Goal: Task Accomplishment & Management: Use online tool/utility

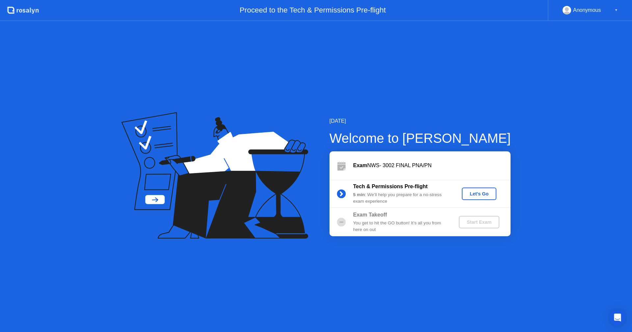
click at [487, 193] on div "Let's Go" at bounding box center [479, 193] width 29 height 5
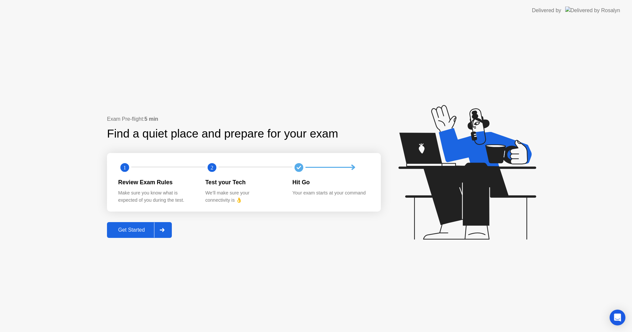
click at [138, 229] on div "Get Started" at bounding box center [131, 230] width 45 height 6
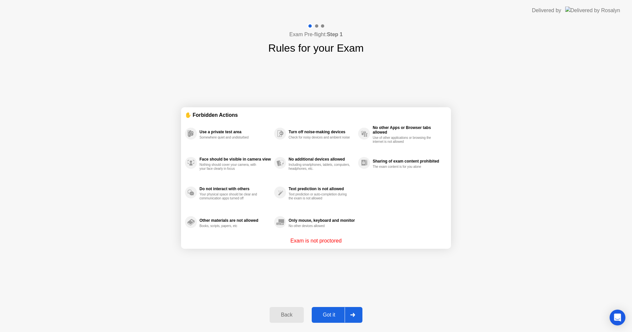
click at [328, 317] on div "Got it" at bounding box center [329, 315] width 31 height 6
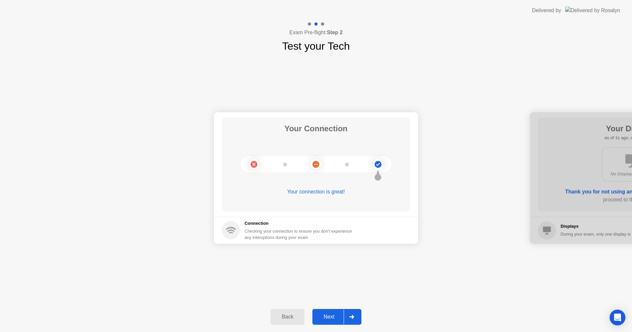
click at [334, 316] on div "Next" at bounding box center [329, 317] width 29 height 6
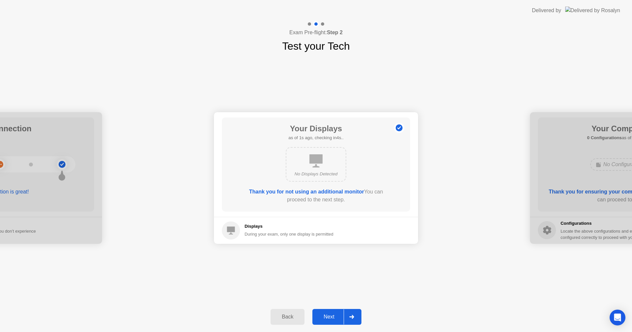
click at [334, 316] on div "Next" at bounding box center [329, 317] width 29 height 6
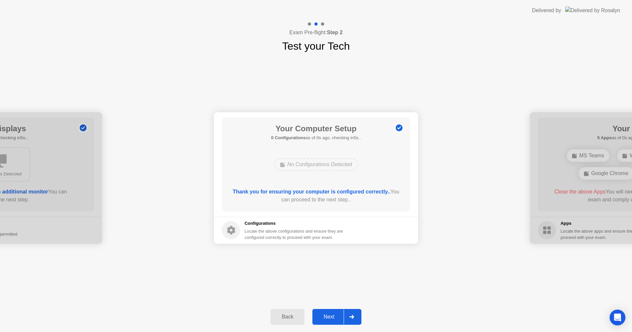
click at [334, 316] on div "Next" at bounding box center [329, 317] width 29 height 6
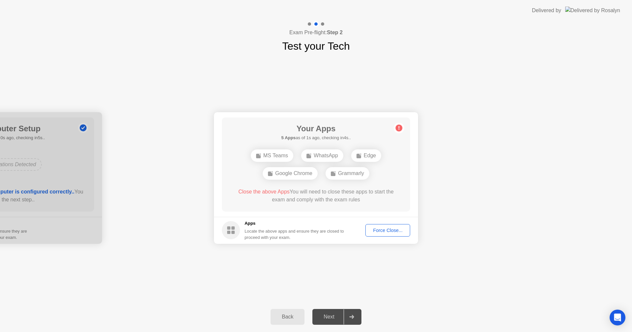
click at [396, 233] on div "Force Close..." at bounding box center [388, 230] width 40 height 5
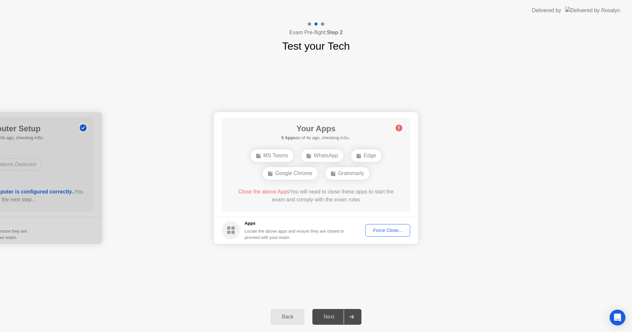
click at [391, 233] on div "Force Close..." at bounding box center [388, 230] width 40 height 5
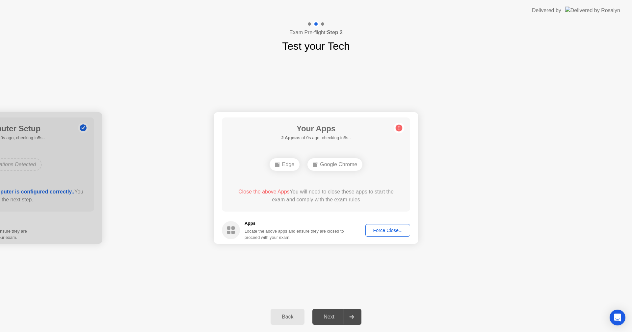
click at [374, 231] on div "Force Close..." at bounding box center [388, 230] width 40 height 5
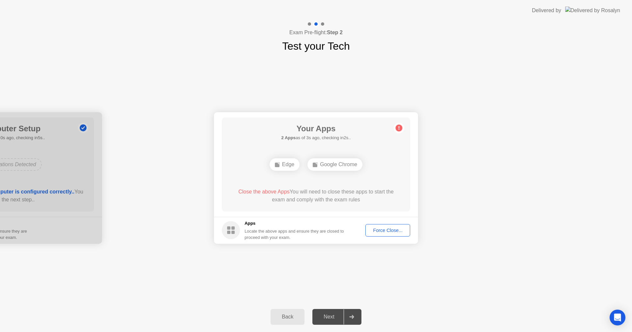
click at [387, 228] on div "Force Close..." at bounding box center [388, 230] width 40 height 5
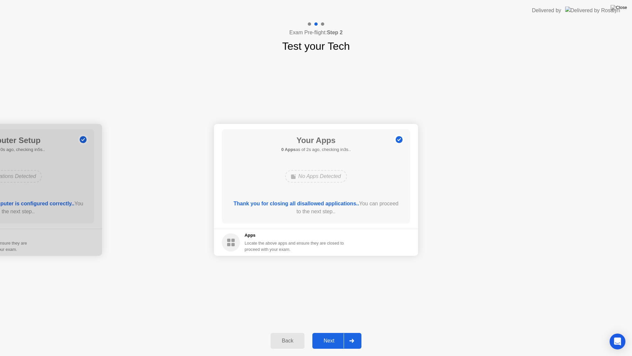
click at [329, 332] on div "Next" at bounding box center [329, 341] width 29 height 6
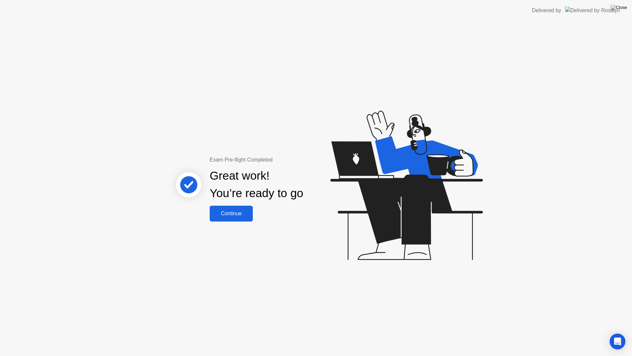
click at [226, 212] on div "Continue" at bounding box center [231, 213] width 39 height 6
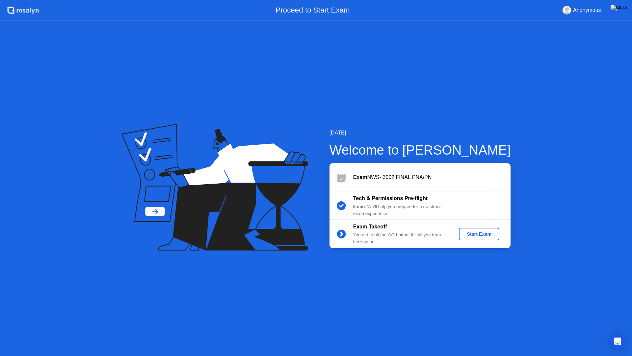
click at [470, 234] on div "Start Exam" at bounding box center [479, 233] width 35 height 5
